Goal: Task Accomplishment & Management: Manage account settings

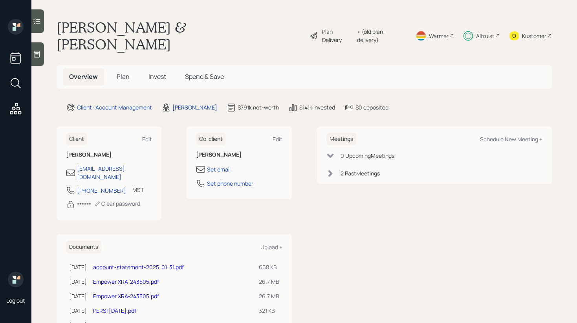
click at [156, 72] on span "Invest" at bounding box center [157, 76] width 18 height 9
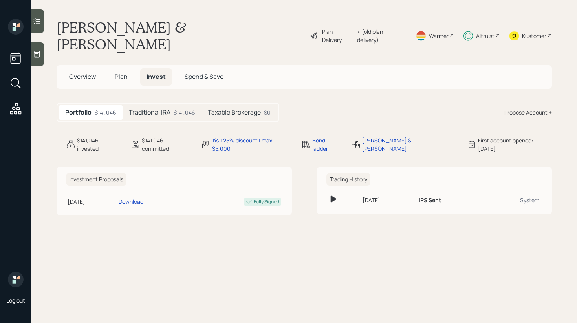
click at [37, 24] on icon at bounding box center [37, 21] width 8 height 8
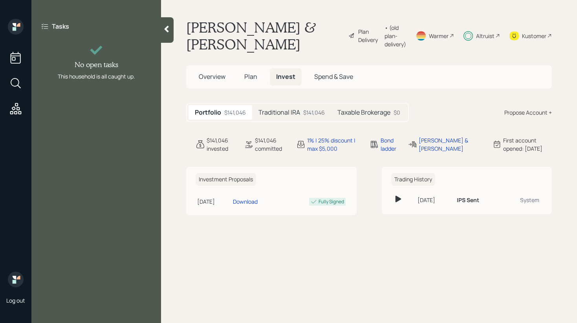
click at [168, 29] on icon at bounding box center [167, 29] width 8 height 8
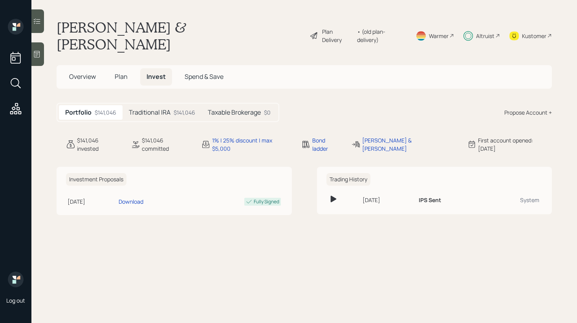
click at [124, 72] on span "Plan" at bounding box center [121, 76] width 13 height 9
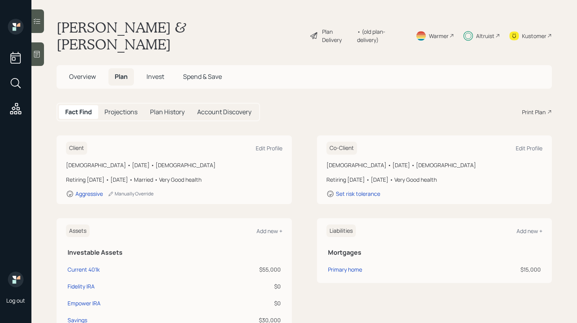
click at [154, 72] on span "Invest" at bounding box center [155, 76] width 18 height 9
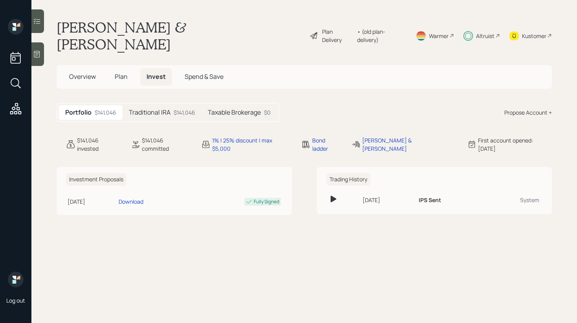
click at [165, 109] on h5 "Traditional IRA" at bounding box center [150, 112] width 42 height 7
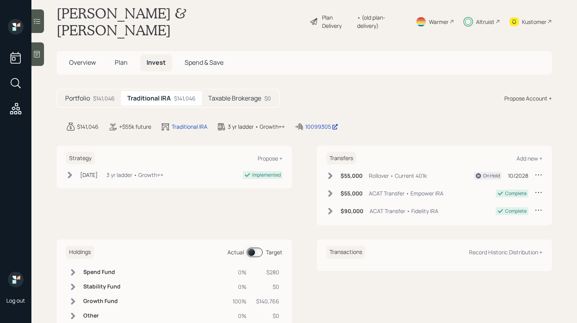
scroll to position [23, 0]
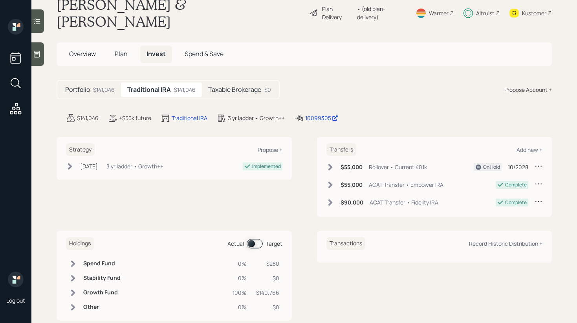
click at [252, 239] on span at bounding box center [255, 243] width 16 height 9
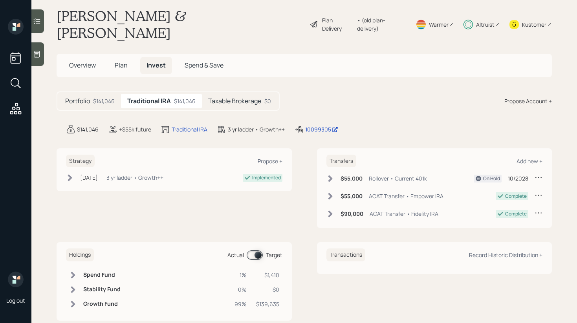
click at [258, 250] on span at bounding box center [255, 254] width 16 height 9
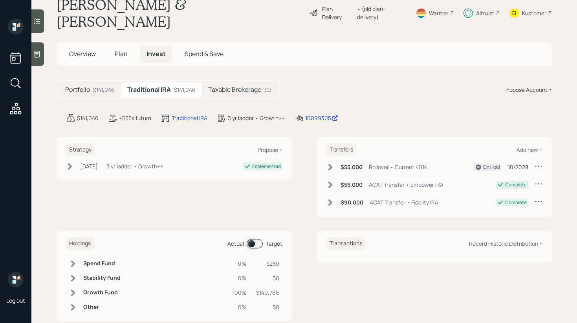
click at [251, 239] on span at bounding box center [255, 243] width 16 height 9
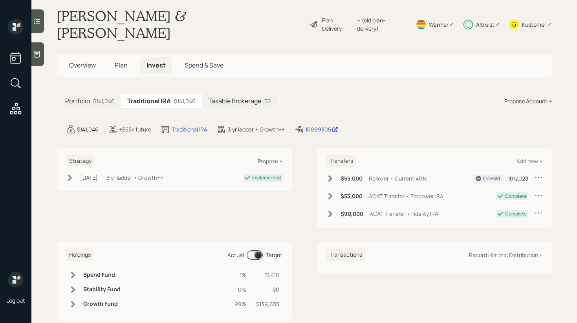
click at [71, 301] on icon at bounding box center [73, 304] width 4 height 7
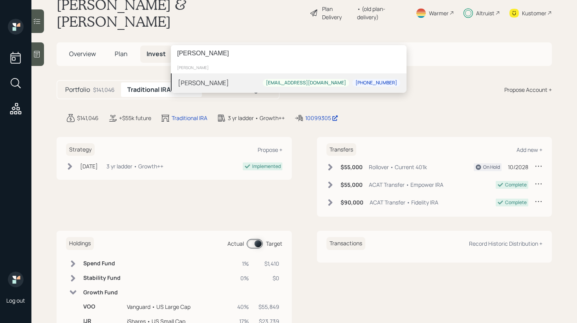
type input "[PERSON_NAME]"
click at [204, 86] on div "[PERSON_NAME]" at bounding box center [203, 82] width 51 height 9
